Goal: Register for event/course

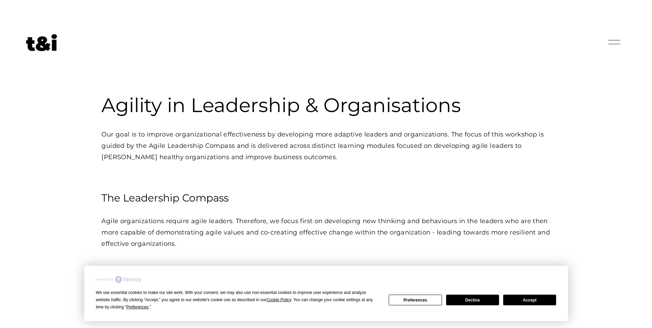
click at [480, 299] on button "Decline" at bounding box center [472, 299] width 53 height 11
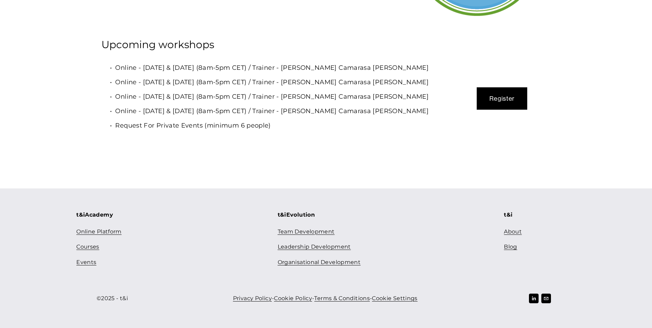
scroll to position [2426, 0]
click at [508, 99] on button "Register" at bounding box center [501, 98] width 50 height 22
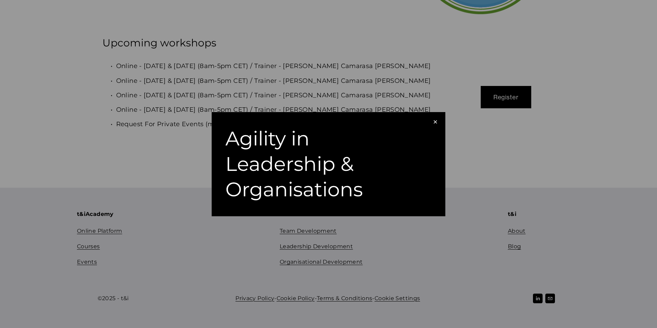
click at [262, 157] on div "Agility in Leadership & Organisations" at bounding box center [324, 164] width 199 height 77
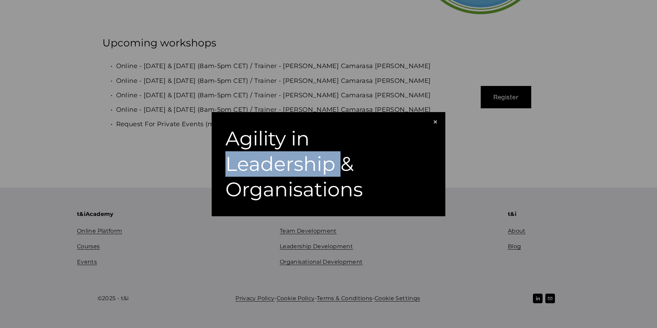
click at [262, 157] on div "Agility in Leadership & Organisations" at bounding box center [324, 164] width 199 height 77
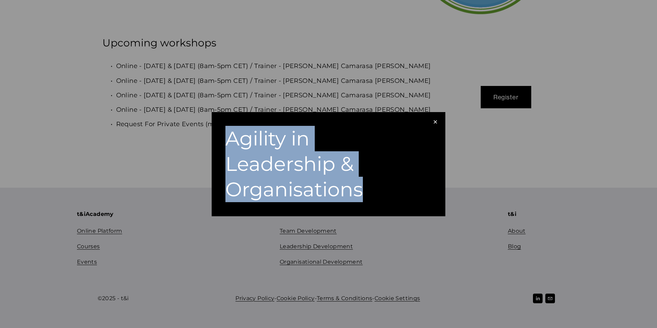
click at [262, 157] on div "Agility in Leadership & Organisations" at bounding box center [324, 164] width 199 height 77
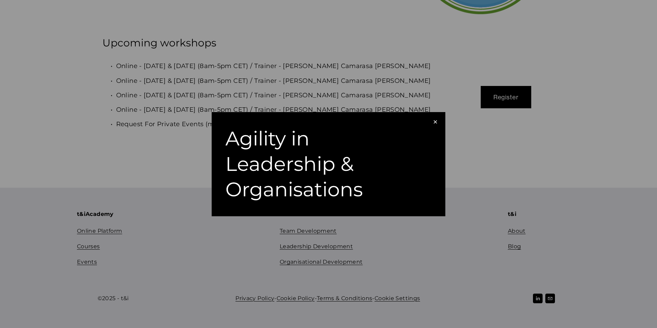
click at [434, 121] on div "×" at bounding box center [435, 122] width 8 height 8
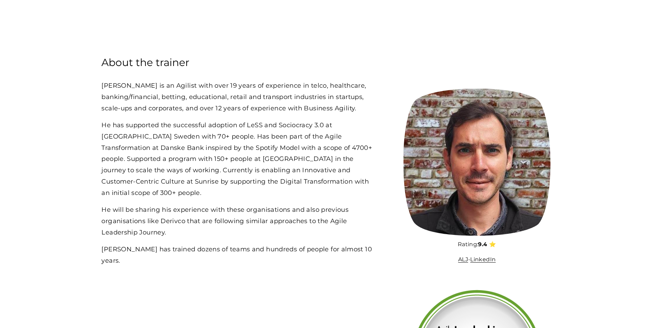
scroll to position [1807, 0]
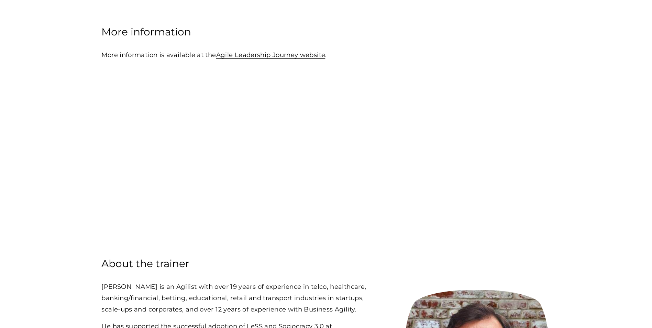
click at [264, 59] on link "Agile Leadership Journey website" at bounding box center [270, 55] width 109 height 8
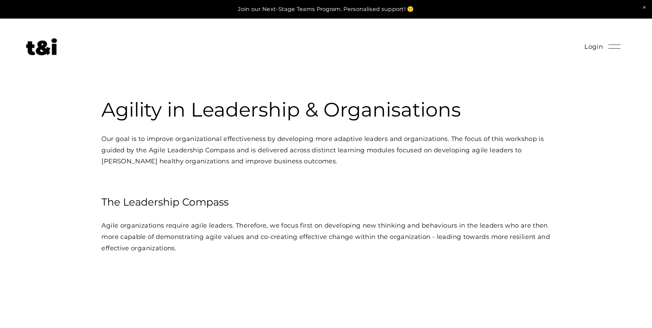
click at [613, 50] on div at bounding box center [614, 47] width 12 height 12
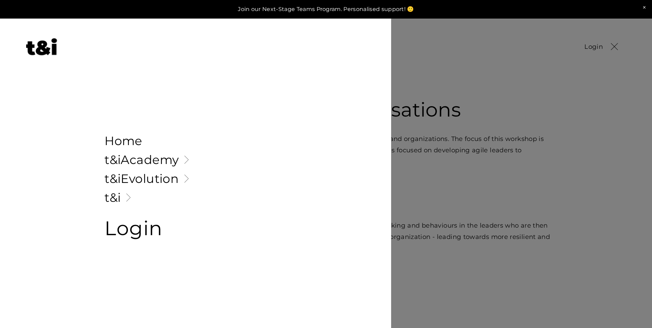
click at [117, 232] on span "Login" at bounding box center [133, 227] width 58 height 35
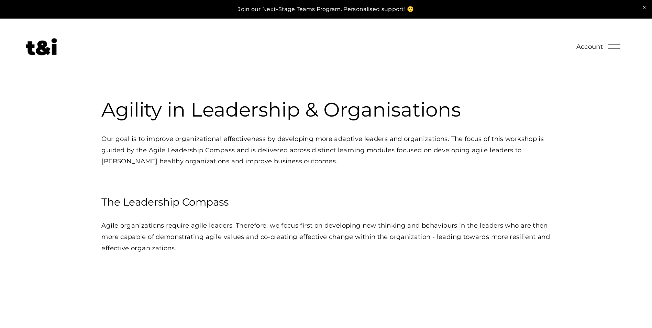
click at [385, 12] on link at bounding box center [326, 9] width 652 height 19
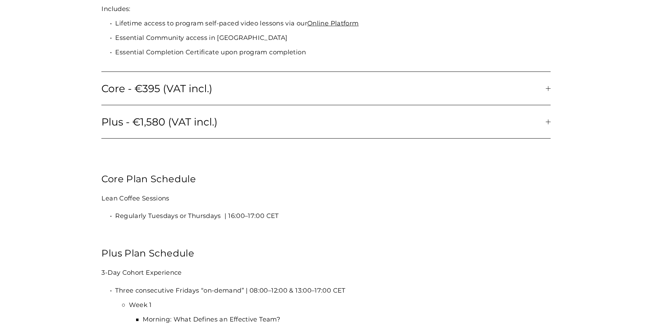
scroll to position [756, 0]
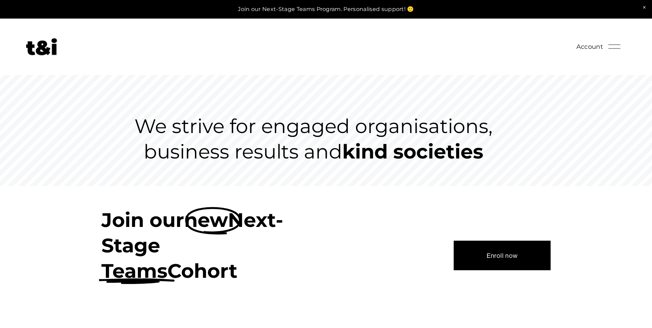
click at [611, 43] on div at bounding box center [614, 47] width 12 height 12
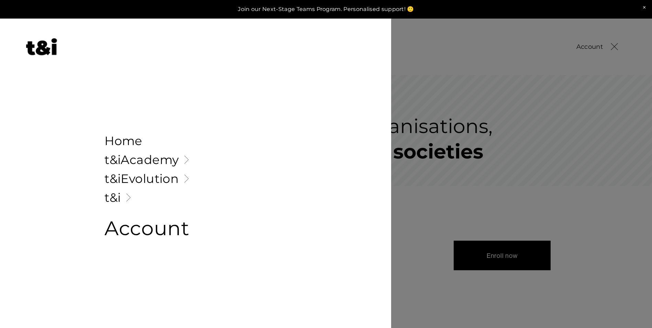
click at [611, 43] on div at bounding box center [614, 47] width 12 height 12
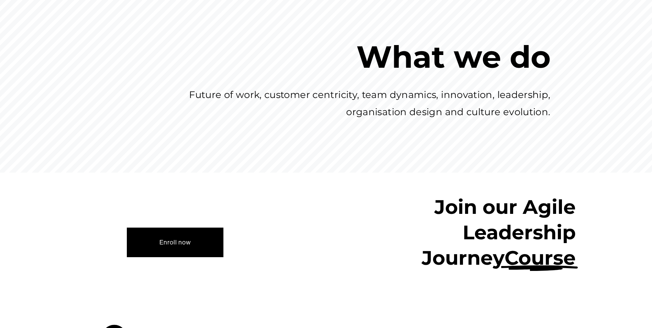
scroll to position [618, 0]
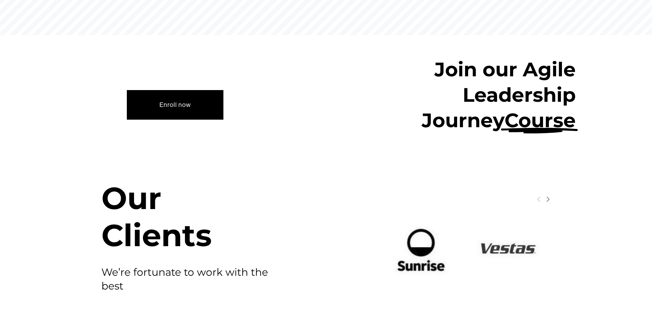
click at [186, 101] on link "Enroll now" at bounding box center [175, 105] width 97 height 30
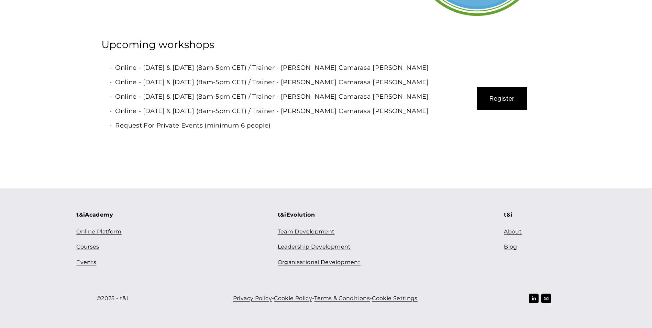
scroll to position [2426, 0]
click at [496, 95] on button "Register" at bounding box center [501, 98] width 50 height 22
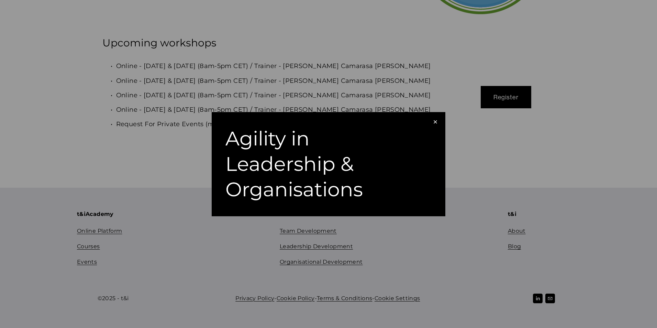
click at [299, 170] on div "Agility in Leadership & Organisations" at bounding box center [324, 164] width 199 height 77
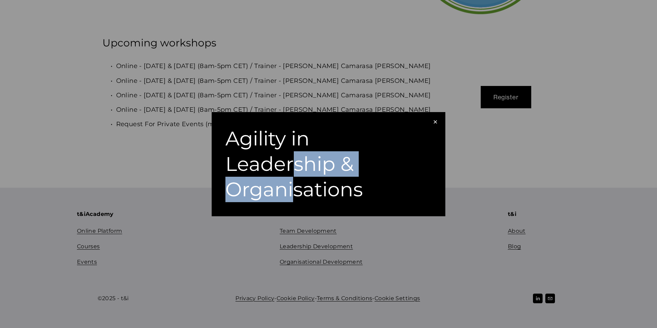
click at [295, 179] on div "Agility in Leadership & Organisations" at bounding box center [324, 164] width 199 height 77
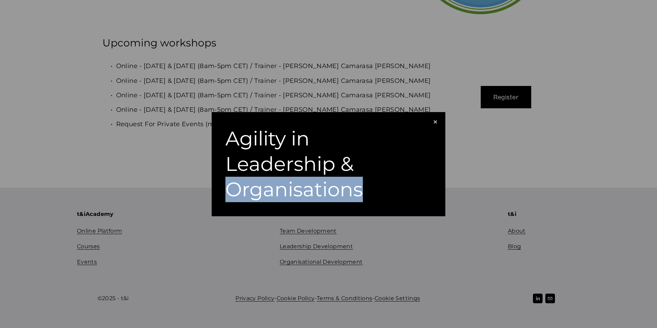
click at [295, 179] on div "Agility in Leadership & Organisations" at bounding box center [324, 164] width 199 height 77
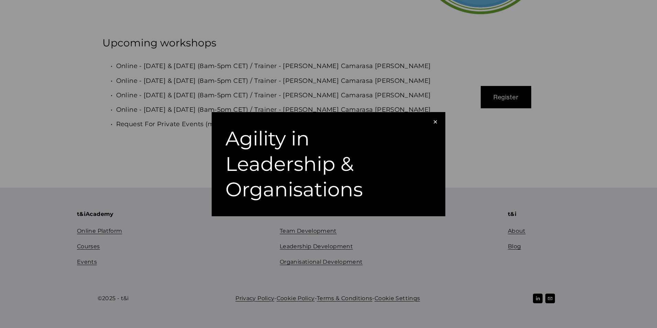
click at [432, 120] on div "×" at bounding box center [435, 122] width 8 height 8
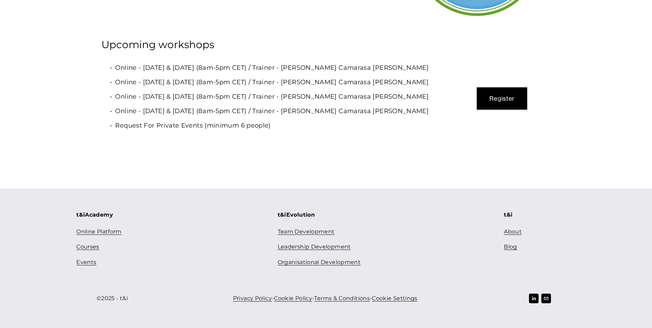
click at [88, 248] on link "Courses" at bounding box center [87, 247] width 23 height 10
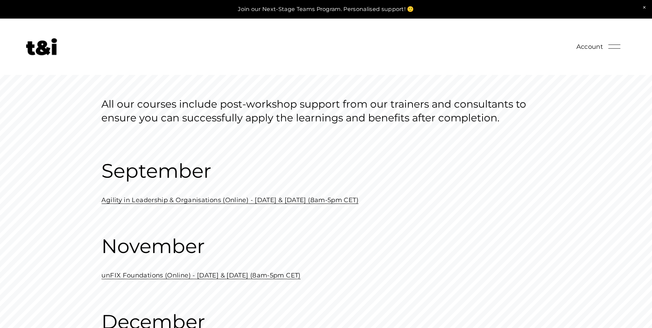
click at [201, 201] on link "Agility in Leadership & Organisations (Online) - [DATE] & [DATE] (8am-5pm CET)" at bounding box center [229, 200] width 257 height 8
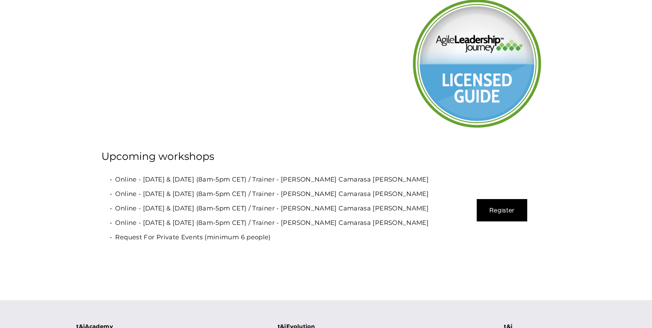
scroll to position [2405, 0]
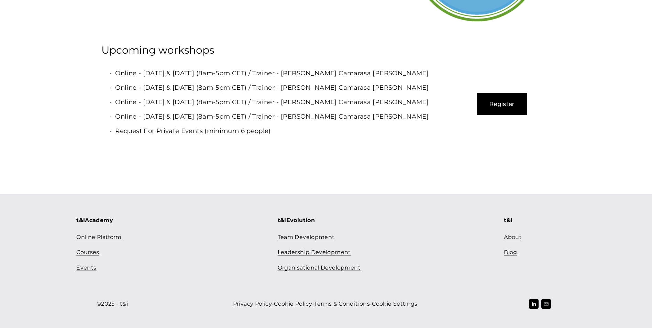
click at [531, 115] on div "Register" at bounding box center [501, 104] width 97 height 22
click at [514, 115] on button "Register" at bounding box center [501, 104] width 50 height 22
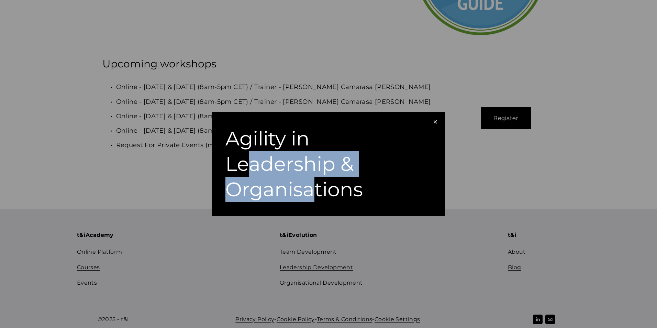
drag, startPoint x: 249, startPoint y: 164, endPoint x: 327, endPoint y: 209, distance: 90.3
click at [327, 209] on div "× Agility in Leadership & Organisations" at bounding box center [329, 164] width 234 height 104
drag, startPoint x: 327, startPoint y: 209, endPoint x: 355, endPoint y: 188, distance: 34.8
click at [332, 210] on div "× Agility in Leadership & Organisations" at bounding box center [329, 164] width 234 height 104
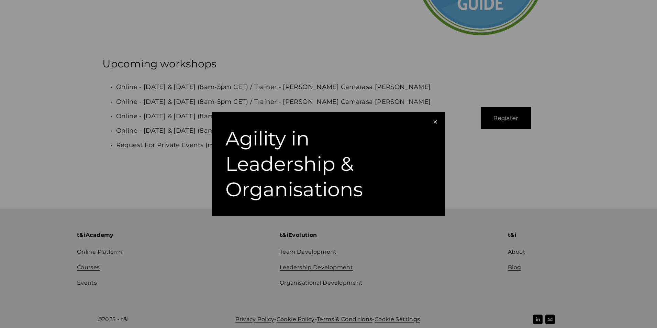
click at [434, 119] on div "×" at bounding box center [435, 122] width 8 height 8
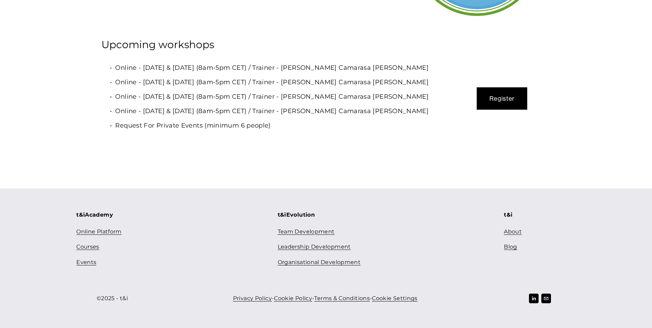
scroll to position [2426, 0]
click at [86, 261] on link "Events" at bounding box center [86, 262] width 20 height 10
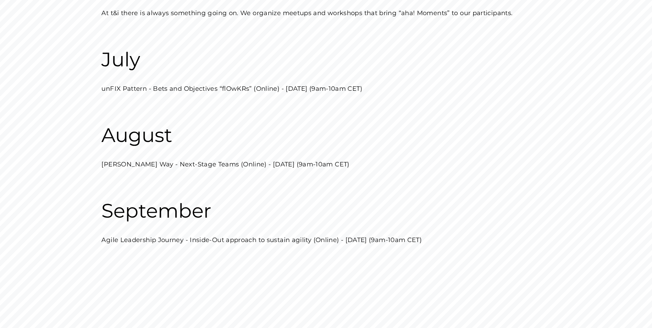
scroll to position [206, 0]
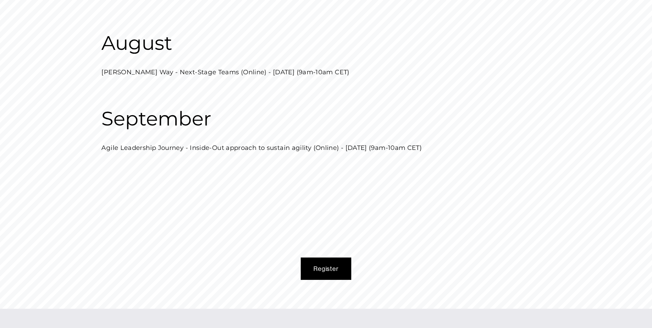
click at [323, 271] on button "Register" at bounding box center [326, 268] width 50 height 22
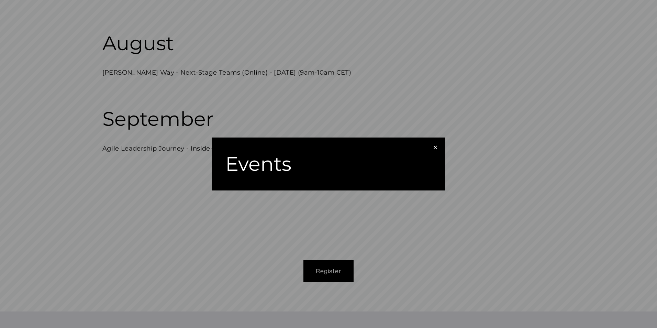
click at [262, 168] on div "Events" at bounding box center [324, 163] width 199 height 25
click at [437, 146] on div "×" at bounding box center [435, 148] width 8 height 8
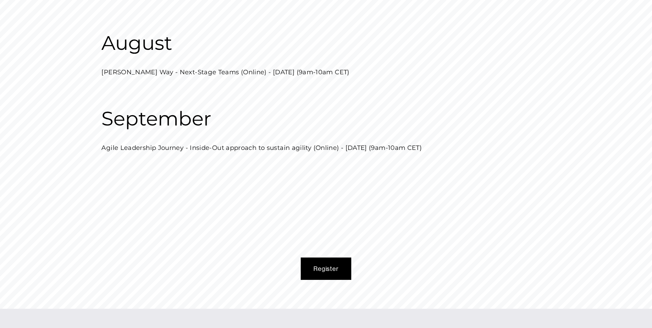
click at [317, 268] on button "Register" at bounding box center [326, 268] width 50 height 22
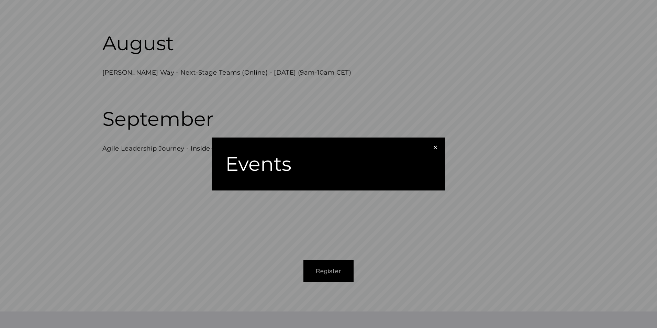
click at [389, 175] on div "Events" at bounding box center [324, 163] width 199 height 25
click at [446, 145] on div "× Events" at bounding box center [328, 164] width 657 height 328
click at [436, 147] on div "×" at bounding box center [435, 148] width 8 height 8
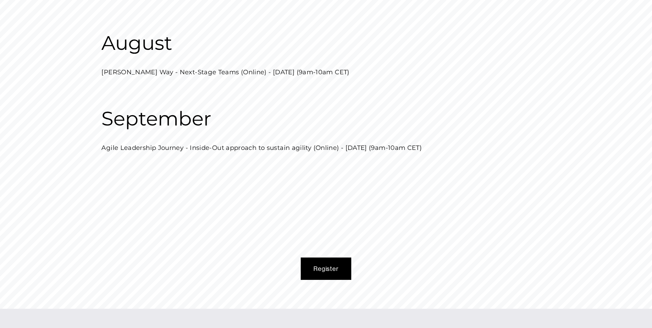
scroll to position [0, 0]
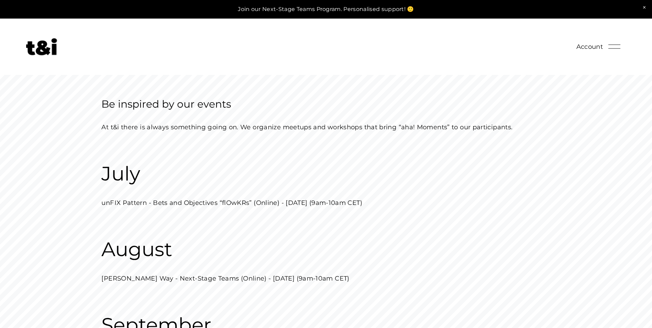
click at [595, 47] on span "Account" at bounding box center [589, 46] width 27 height 11
click at [308, 12] on link at bounding box center [326, 9] width 652 height 19
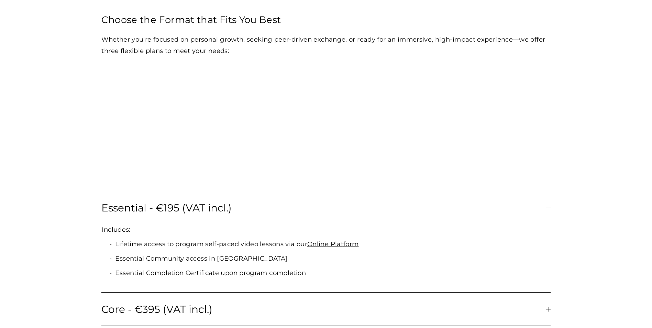
scroll to position [790, 0]
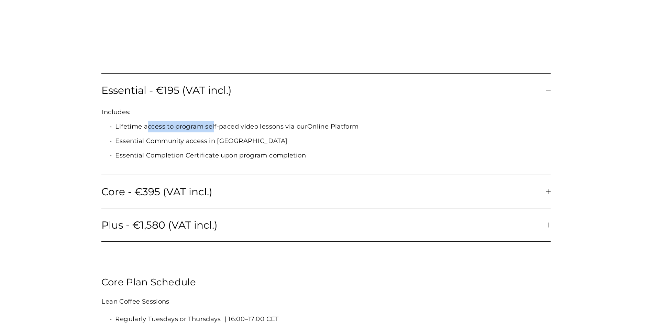
drag, startPoint x: 146, startPoint y: 134, endPoint x: 254, endPoint y: 133, distance: 107.9
click at [254, 132] on p "Lifetime access to program self-paced video lessons via our Online Platform" at bounding box center [332, 126] width 435 height 11
drag, startPoint x: 254, startPoint y: 133, endPoint x: 263, endPoint y: 133, distance: 8.6
click at [263, 132] on p "Lifetime access to program self-paced video lessons via our Online Platform" at bounding box center [332, 126] width 435 height 11
drag, startPoint x: 133, startPoint y: 145, endPoint x: 192, endPoint y: 146, distance: 59.8
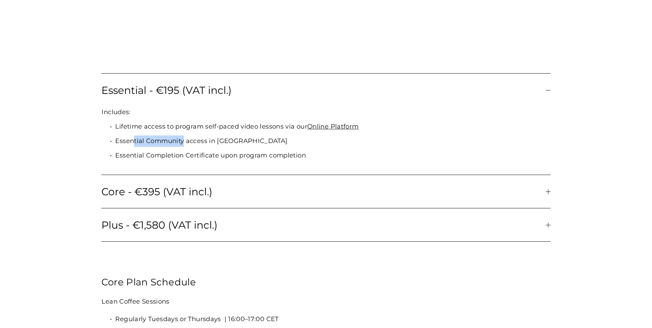
click at [192, 146] on p "Essential Community access in Slack" at bounding box center [332, 140] width 435 height 11
drag, startPoint x: 192, startPoint y: 146, endPoint x: 184, endPoint y: 199, distance: 53.5
click at [184, 198] on span "Core - €395 (VAT incl.)" at bounding box center [323, 191] width 444 height 12
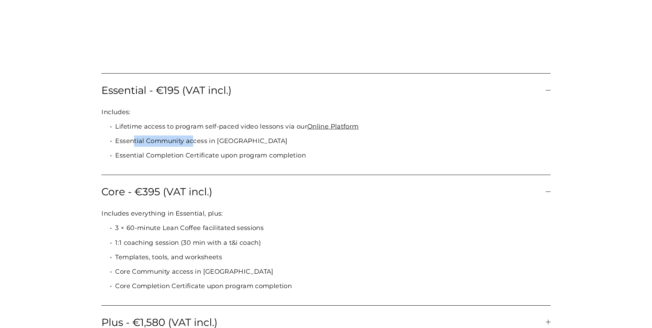
scroll to position [893, 0]
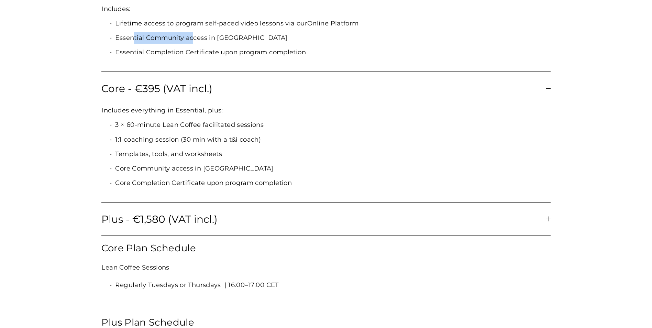
click at [201, 222] on span "Plus - €1,580 (VAT incl.)" at bounding box center [323, 219] width 444 height 12
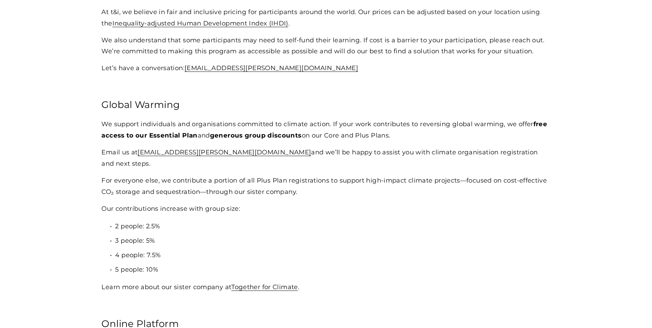
scroll to position [1683, 0]
drag, startPoint x: 213, startPoint y: 142, endPoint x: 272, endPoint y: 142, distance: 59.4
click at [272, 141] on p "We support individuals and organisations committed to climate action. If your w…" at bounding box center [325, 129] width 449 height 23
drag, startPoint x: 272, startPoint y: 142, endPoint x: 280, endPoint y: 142, distance: 7.9
click at [280, 138] on strong "generous group discounts" at bounding box center [256, 135] width 92 height 8
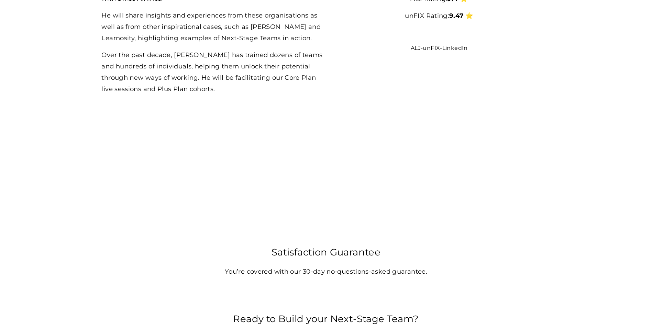
scroll to position [2611, 0]
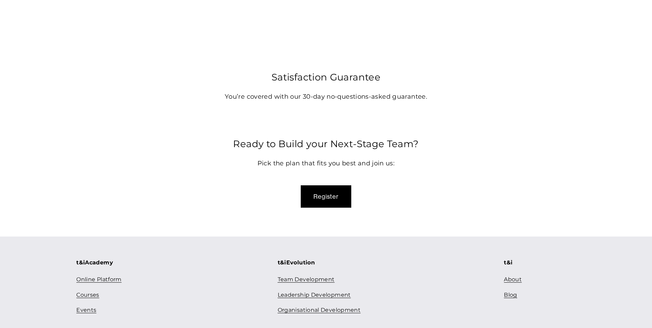
click at [328, 207] on button "Register" at bounding box center [326, 196] width 50 height 22
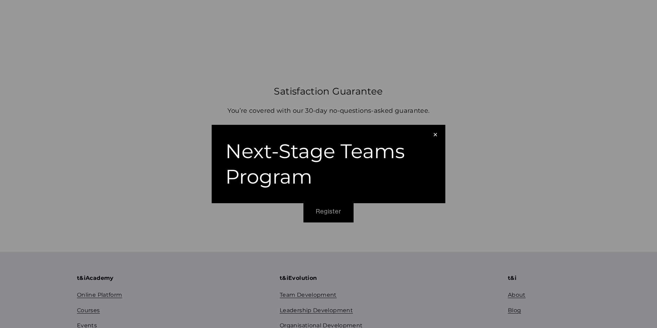
click at [312, 170] on div "Next-Stage Teams Program" at bounding box center [324, 163] width 199 height 51
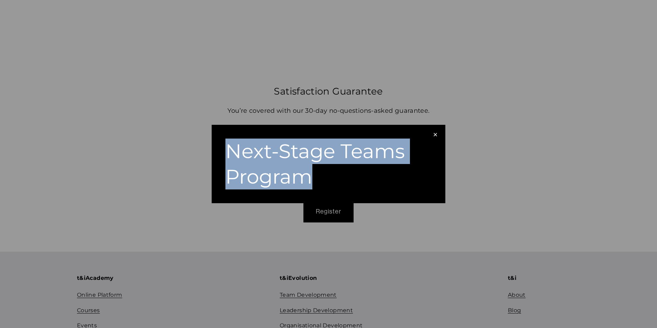
click at [312, 170] on div "Next-Stage Teams Program" at bounding box center [324, 163] width 199 height 51
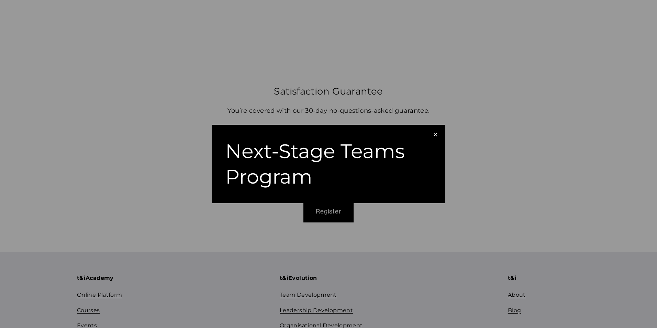
click at [435, 134] on div "×" at bounding box center [435, 135] width 8 height 8
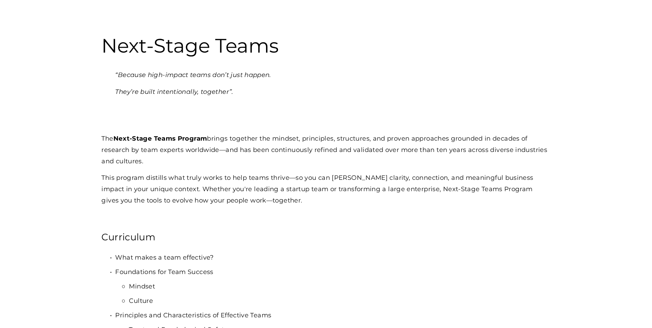
scroll to position [0, 0]
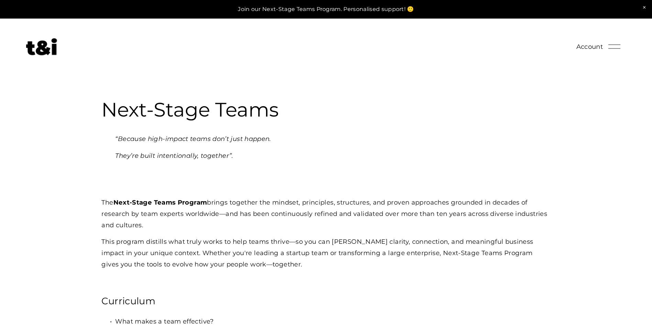
click at [643, 7] on span "Close Announcement" at bounding box center [643, 7] width 15 height 15
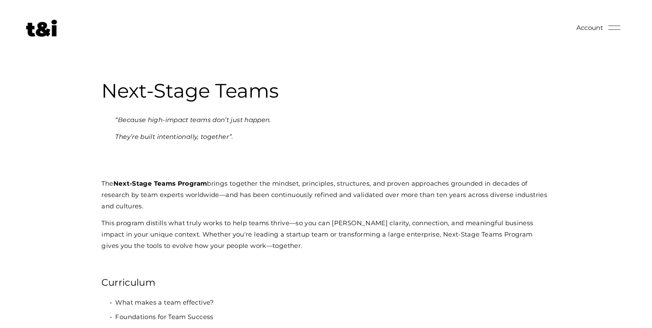
click at [607, 25] on button "Open Menu Close Menu" at bounding box center [614, 27] width 16 height 13
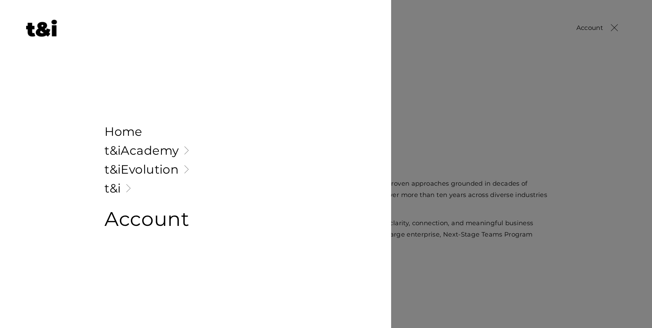
click at [123, 218] on span "Account" at bounding box center [146, 218] width 85 height 35
click at [106, 194] on div "Folder: t&i" at bounding box center [195, 187] width 391 height 19
click at [108, 186] on link "Folder: t&i" at bounding box center [195, 188] width 182 height 12
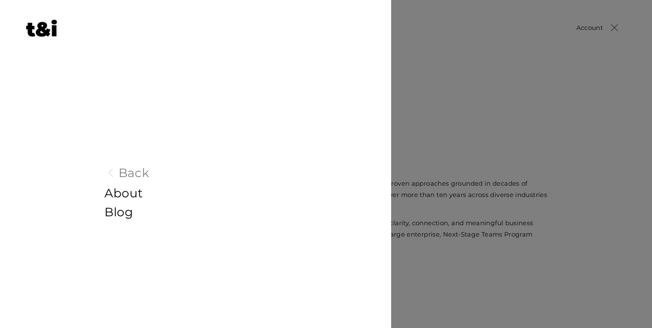
click at [110, 181] on div "Back" at bounding box center [195, 173] width 391 height 20
click at [115, 176] on link "Back" at bounding box center [195, 173] width 189 height 12
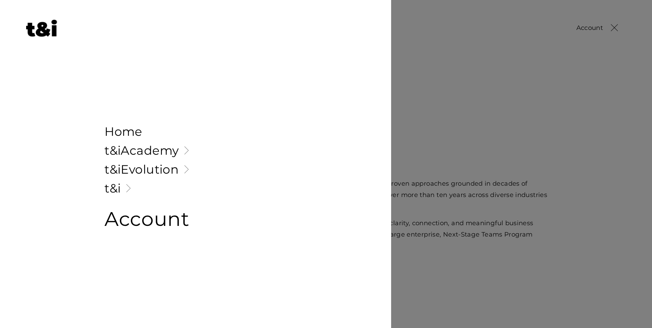
click at [125, 150] on link "Folder: t&iAcademy" at bounding box center [195, 150] width 182 height 12
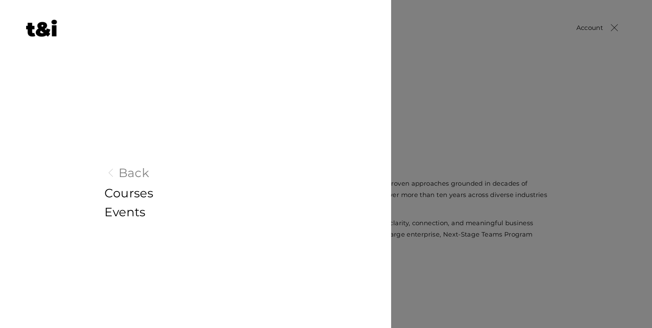
click at [120, 192] on link "Courses" at bounding box center [195, 193] width 182 height 12
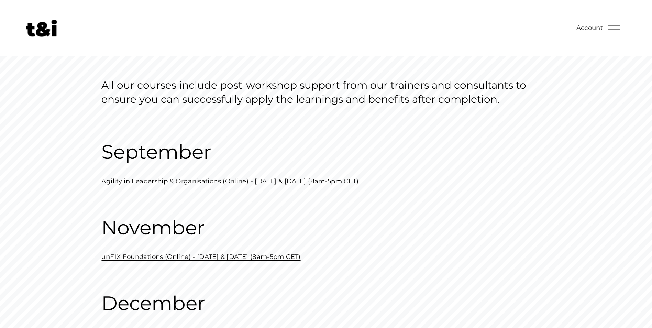
click at [179, 183] on link "Agility in Leadership & Organisations (Online) - September 19 & 26 (8am-5pm CET)" at bounding box center [229, 181] width 257 height 8
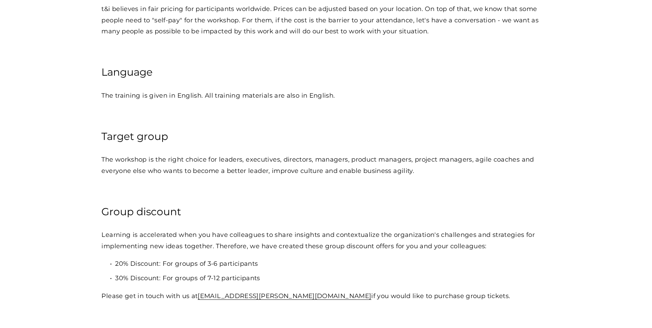
scroll to position [1340, 0]
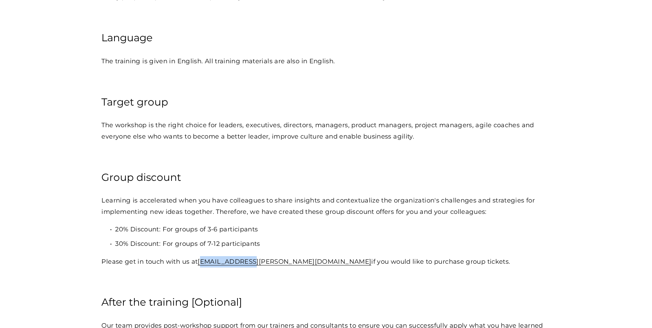
drag, startPoint x: 249, startPoint y: 268, endPoint x: 204, endPoint y: 269, distance: 45.7
click at [204, 267] on p "Please get in touch with us at [EMAIL_ADDRESS][PERSON_NAME][DOMAIN_NAME] if you…" at bounding box center [325, 261] width 449 height 11
click at [296, 260] on div "* Prices can be adjusted based on your location and the Inequality-adjusted Hum…" at bounding box center [325, 207] width 449 height 605
drag, startPoint x: 250, startPoint y: 268, endPoint x: 197, endPoint y: 272, distance: 53.8
click at [197, 267] on p "Please get in touch with us at [EMAIL_ADDRESS][PERSON_NAME][DOMAIN_NAME] if you…" at bounding box center [325, 261] width 449 height 11
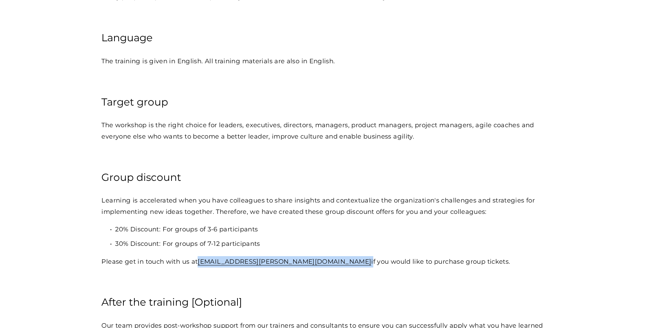
copy p "[EMAIL_ADDRESS][PERSON_NAME][DOMAIN_NAME]"
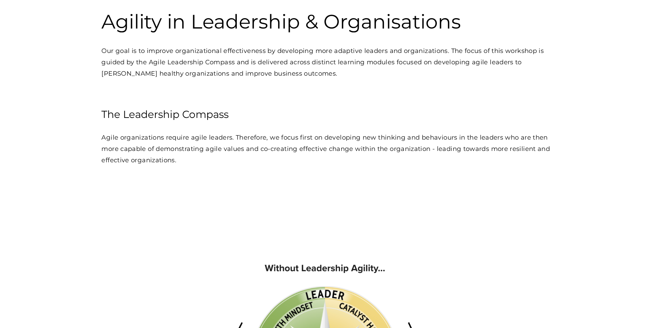
scroll to position [69, 0]
click at [213, 13] on h3 "Agility in Leadership & Organisations" at bounding box center [325, 21] width 449 height 25
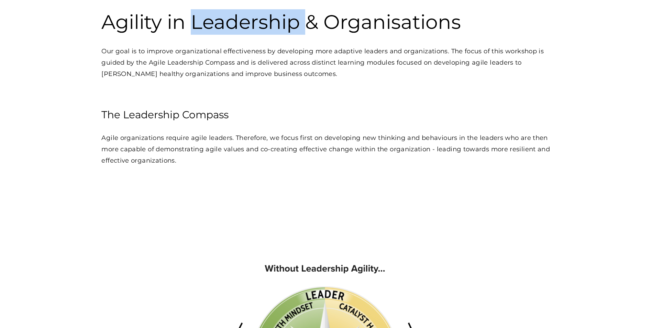
click at [213, 13] on h3 "Agility in Leadership & Organisations" at bounding box center [325, 21] width 449 height 25
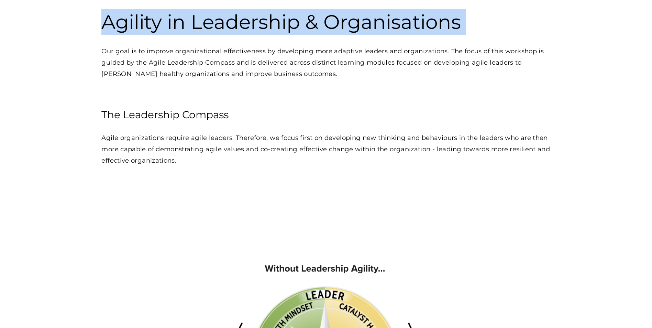
click at [213, 13] on h3 "Agility in Leadership & Organisations" at bounding box center [325, 21] width 449 height 25
copy h3 "Agility in Leadership & Organisations"
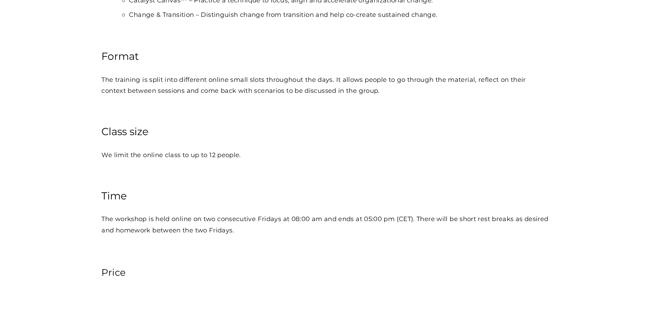
scroll to position [481, 0]
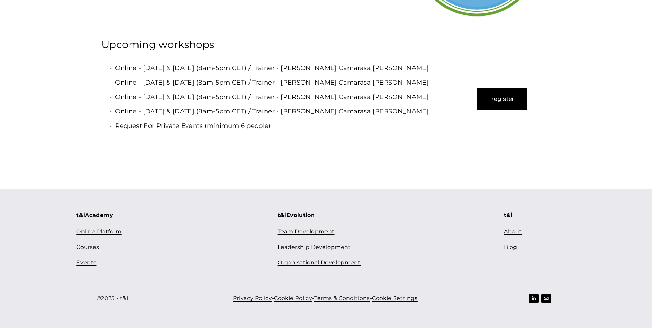
scroll to position [2373, 0]
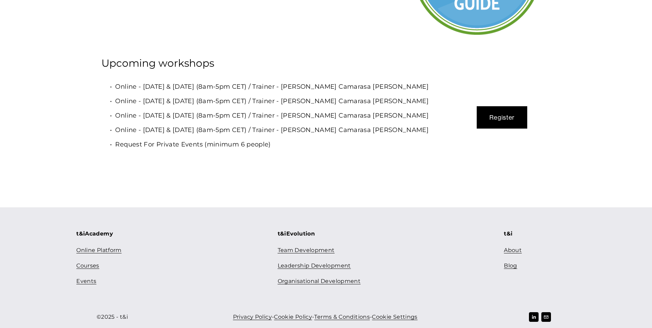
click at [509, 128] on button "Register" at bounding box center [501, 117] width 50 height 22
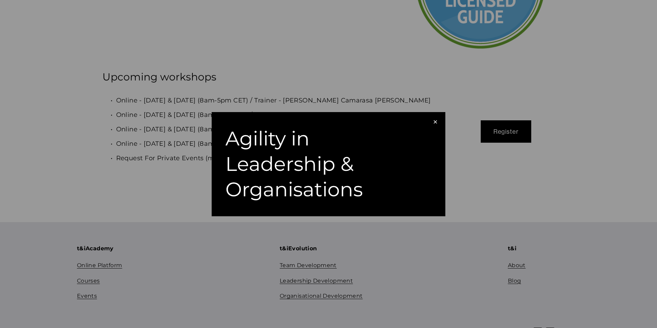
drag, startPoint x: 427, startPoint y: 126, endPoint x: 431, endPoint y: 124, distance: 4.9
click at [431, 124] on div "× Agility in Leadership & Organisations" at bounding box center [329, 164] width 234 height 104
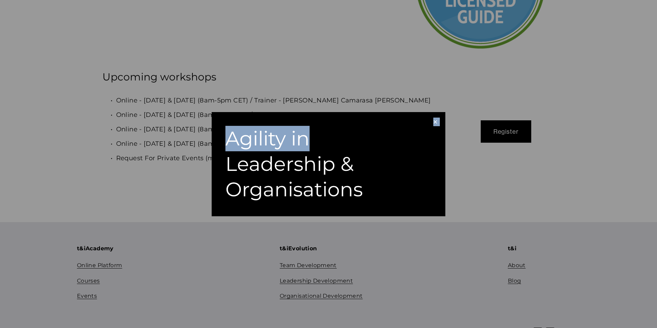
drag, startPoint x: 431, startPoint y: 124, endPoint x: 423, endPoint y: 122, distance: 8.8
click at [436, 122] on div "×" at bounding box center [435, 122] width 8 height 8
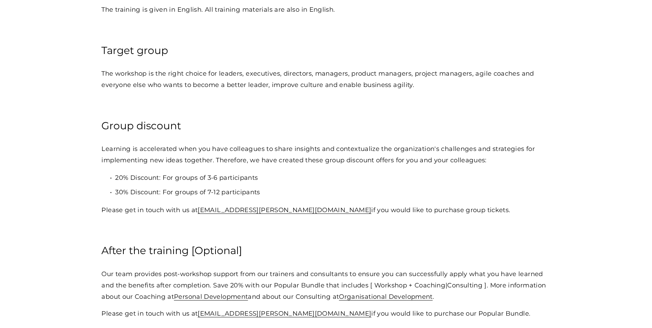
scroll to position [1583, 0]
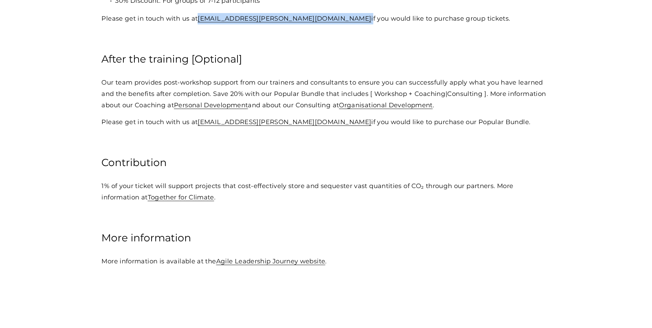
drag, startPoint x: 250, startPoint y: 27, endPoint x: 199, endPoint y: 24, distance: 51.3
click at [199, 24] on p "Please get in touch with us at [EMAIL_ADDRESS][PERSON_NAME][DOMAIN_NAME] if you…" at bounding box center [325, 18] width 449 height 11
copy p "[EMAIL_ADDRESS][PERSON_NAME][DOMAIN_NAME]"
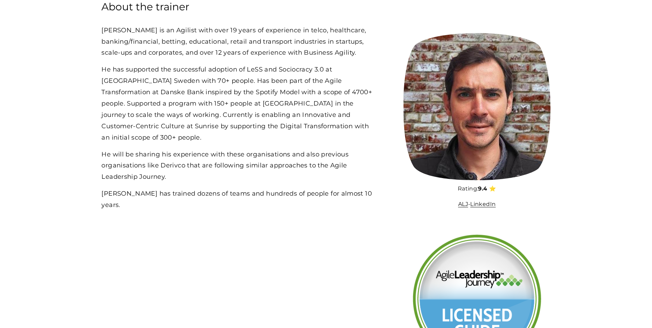
scroll to position [2270, 0]
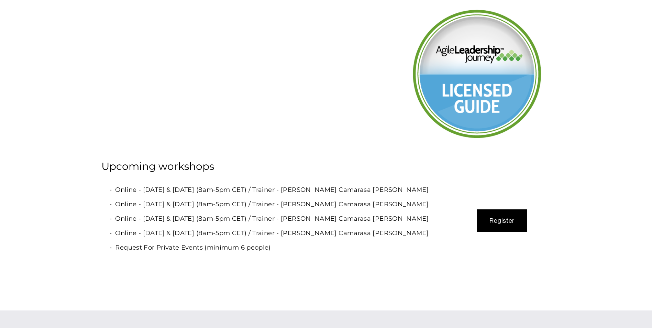
click at [509, 232] on button "Register" at bounding box center [501, 220] width 50 height 22
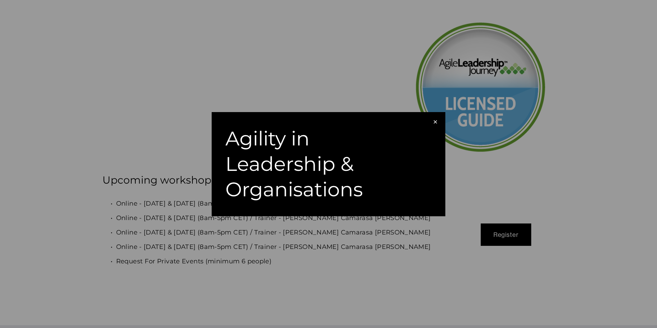
click at [360, 169] on div "Agility in Leadership & Organisations" at bounding box center [324, 164] width 199 height 77
drag, startPoint x: 280, startPoint y: 210, endPoint x: 332, endPoint y: 231, distance: 55.9
click at [332, 231] on div "× Agility in Leadership & Organisations" at bounding box center [328, 164] width 657 height 328
drag, startPoint x: 332, startPoint y: 231, endPoint x: 353, endPoint y: 235, distance: 21.0
click at [352, 234] on div "× Agility in Leadership & Organisations" at bounding box center [328, 164] width 657 height 328
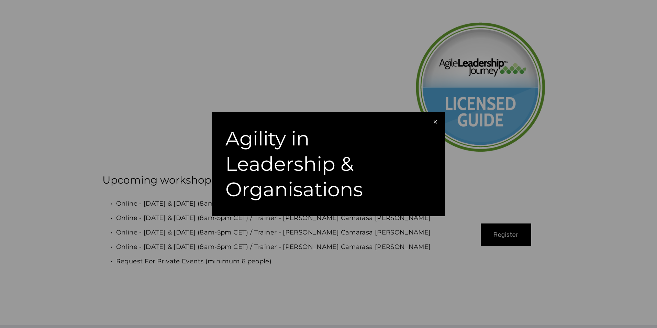
click at [353, 235] on div "× Agility in Leadership & Organisations" at bounding box center [328, 164] width 657 height 328
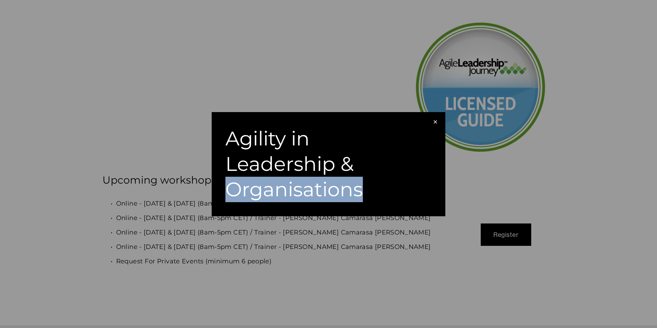
click at [353, 235] on div "× Agility in Leadership & Organisations" at bounding box center [328, 164] width 657 height 328
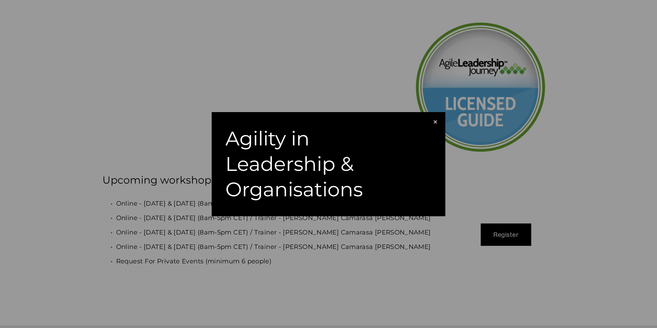
drag, startPoint x: 353, startPoint y: 235, endPoint x: 355, endPoint y: 165, distance: 70.1
click at [355, 165] on div "Agility in Leadership & Organisations" at bounding box center [324, 164] width 199 height 77
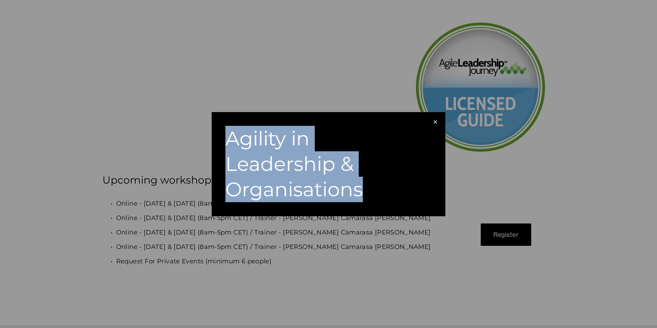
click at [355, 165] on div "Agility in Leadership & Organisations" at bounding box center [324, 164] width 199 height 77
drag, startPoint x: 355, startPoint y: 165, endPoint x: 383, endPoint y: 178, distance: 31.4
click at [383, 178] on div "Agility in Leadership & Organisations" at bounding box center [324, 164] width 199 height 77
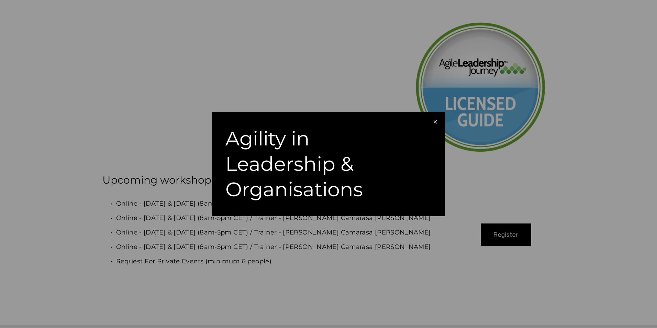
click at [411, 190] on div "Agility in Leadership & Organisations" at bounding box center [324, 164] width 199 height 77
click at [414, 245] on div "× Agility in Leadership & Organisations" at bounding box center [328, 164] width 657 height 328
click at [353, 258] on div "× Agility in Leadership & Organisations" at bounding box center [328, 164] width 657 height 328
click at [436, 123] on div "×" at bounding box center [435, 122] width 8 height 8
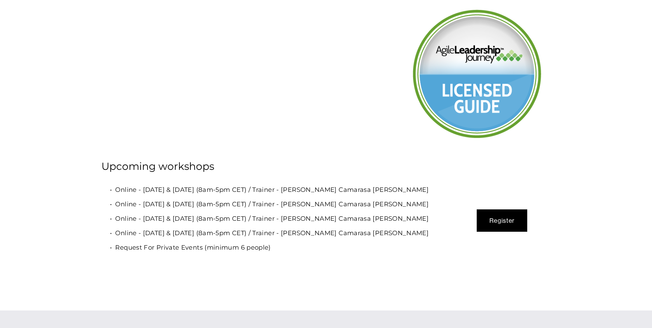
click at [314, 224] on p "Online - [DATE] & [DATE] (8am-5pm CET) / Trainer - [PERSON_NAME] Camarasa [PERS…" at bounding box center [282, 218] width 334 height 11
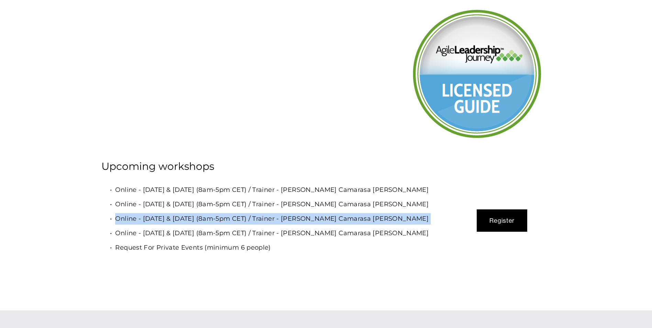
click at [314, 224] on p "Online - [DATE] & [DATE] (8am-5pm CET) / Trainer - [PERSON_NAME] Camarasa [PERS…" at bounding box center [282, 218] width 334 height 11
drag, startPoint x: 314, startPoint y: 234, endPoint x: 322, endPoint y: 235, distance: 7.7
click at [322, 224] on p "Online - [DATE] & [DATE] (8am-5pm CET) / Trainer - [PERSON_NAME] Camarasa [PERS…" at bounding box center [282, 218] width 334 height 11
